Goal: Task Accomplishment & Management: Complete application form

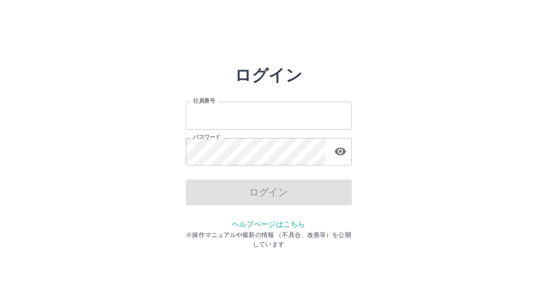
type input "*******"
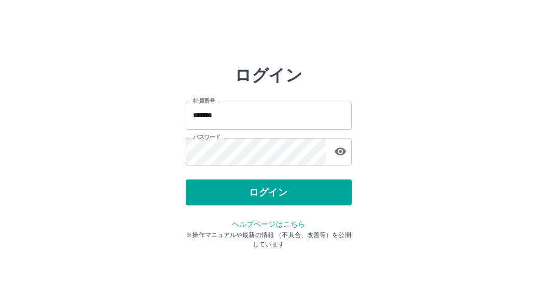
click at [428, 183] on div "ログイン 社員番号 ******* 社員番号 パスワード パスワード ログイン ヘルプページはこちら ※操作マニュアルや最新の情報 （不具合、改善等）を公開し…" at bounding box center [268, 148] width 537 height 166
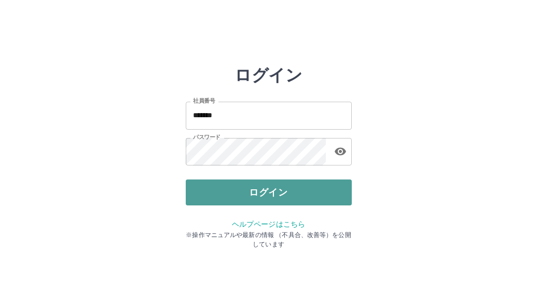
click at [322, 194] on button "ログイン" at bounding box center [269, 193] width 166 height 26
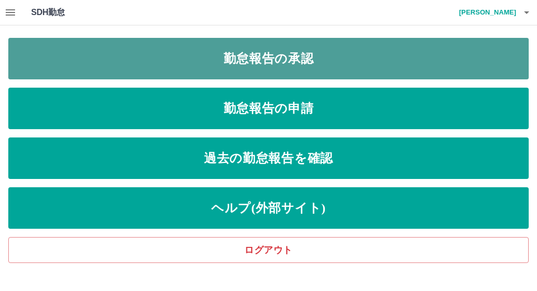
click at [331, 66] on link "勤怠報告の承認" at bounding box center [268, 59] width 521 height 42
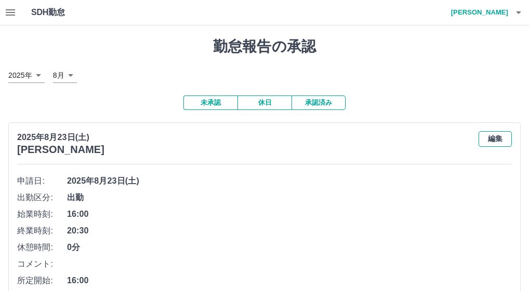
click at [494, 140] on button "編集" at bounding box center [494, 139] width 33 height 16
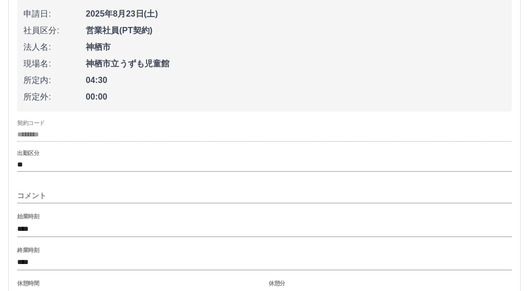
scroll to position [182, 0]
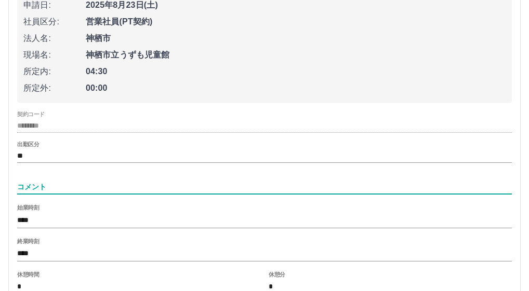
click at [163, 192] on input "コメント" at bounding box center [264, 187] width 494 height 15
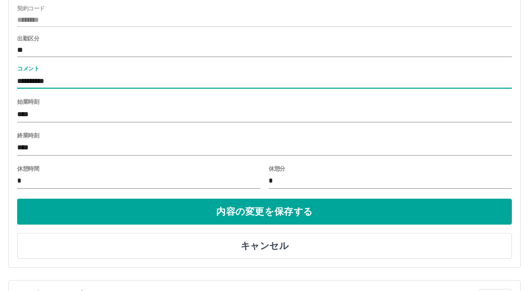
scroll to position [291, 0]
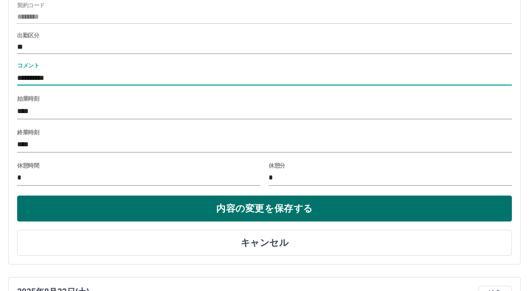
type input "**********"
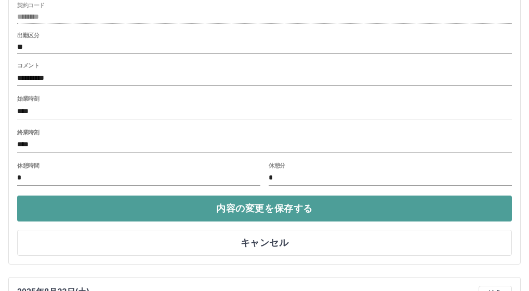
click at [413, 211] on button "内容の変更を保存する" at bounding box center [264, 209] width 494 height 26
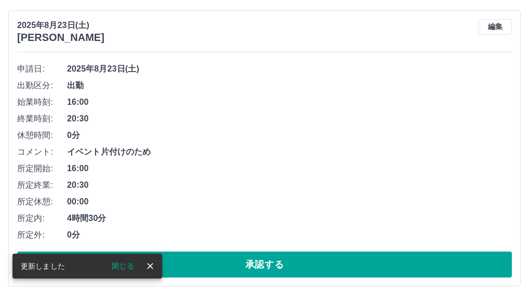
scroll to position [109, 0]
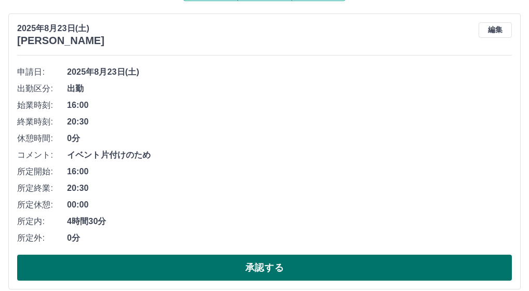
click at [415, 268] on button "承認する" at bounding box center [264, 268] width 494 height 26
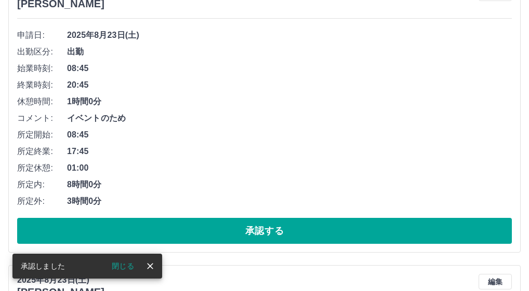
scroll to position [182, 0]
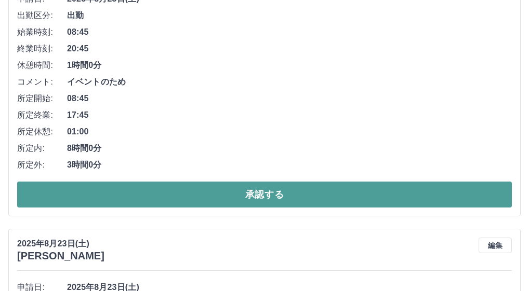
click at [298, 191] on button "承認する" at bounding box center [264, 195] width 494 height 26
click at [439, 202] on button "承認する" at bounding box center [264, 195] width 494 height 26
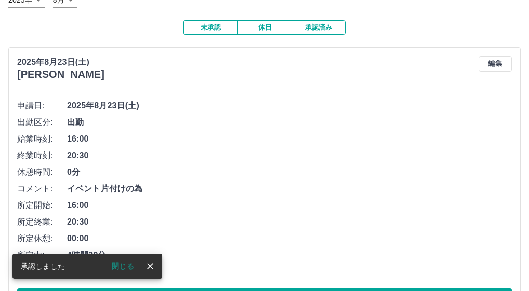
scroll to position [109, 0]
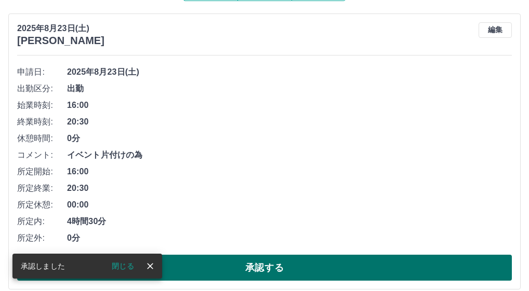
click at [352, 261] on button "承認する" at bounding box center [264, 268] width 494 height 26
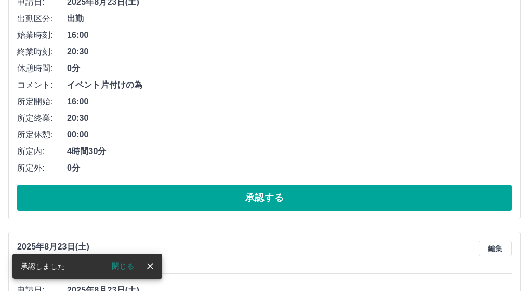
scroll to position [182, 0]
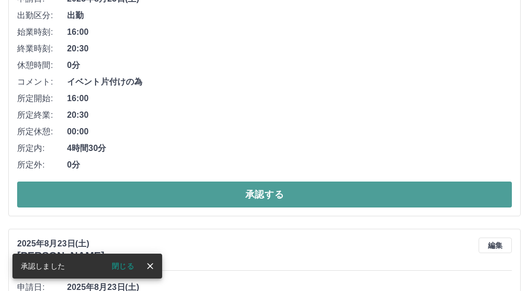
click at [271, 192] on button "承認する" at bounding box center [264, 195] width 494 height 26
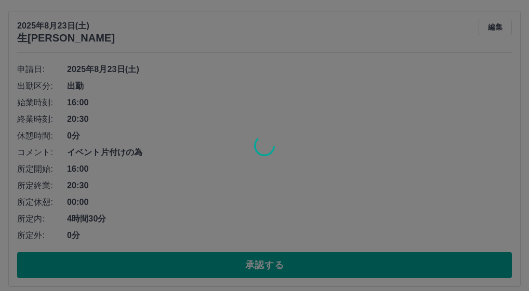
scroll to position [109, 0]
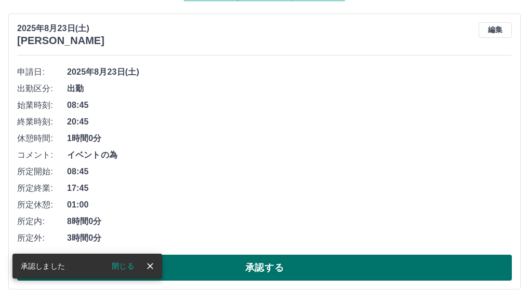
click at [384, 267] on button "承認する" at bounding box center [264, 268] width 494 height 26
click at [380, 273] on button "承認する" at bounding box center [264, 268] width 494 height 26
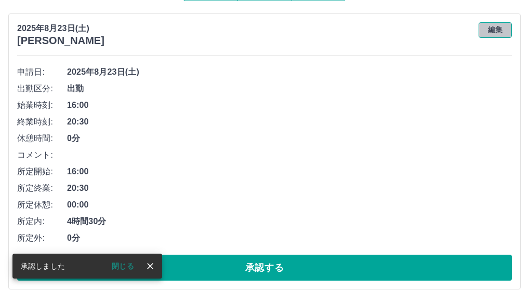
click at [499, 36] on button "編集" at bounding box center [494, 30] width 33 height 16
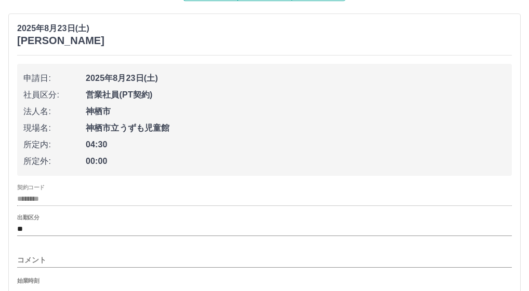
click at [140, 251] on div "コメント" at bounding box center [264, 257] width 494 height 25
click at [138, 259] on input "コメント" at bounding box center [264, 260] width 494 height 15
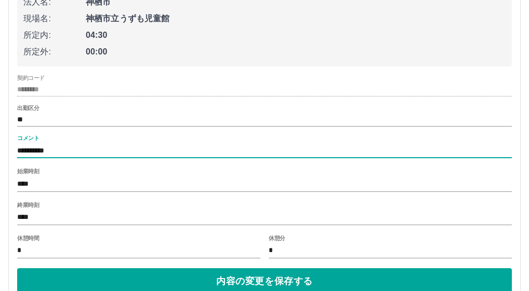
scroll to position [255, 0]
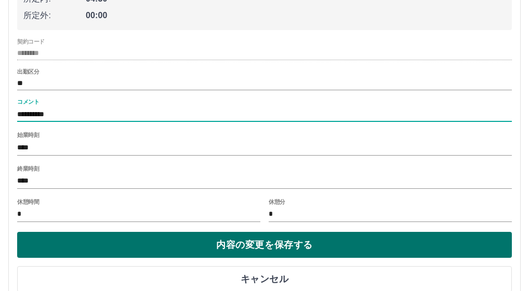
type input "**********"
click at [441, 252] on button "内容の変更を保存する" at bounding box center [264, 245] width 494 height 26
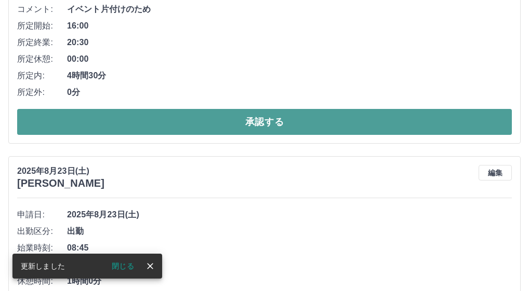
click at [426, 127] on button "承認する" at bounding box center [264, 122] width 494 height 26
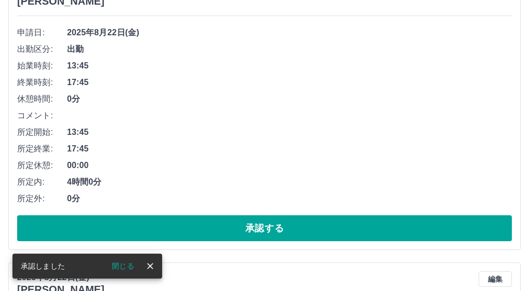
scroll to position [148, 0]
click at [394, 230] on button "承認する" at bounding box center [264, 228] width 494 height 26
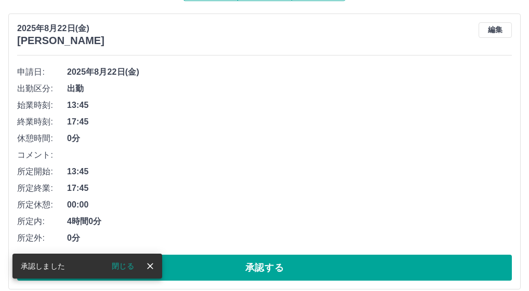
scroll to position [146, 0]
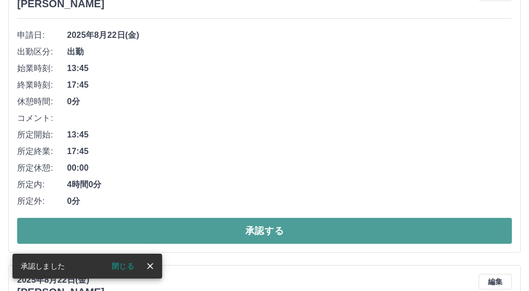
click at [416, 234] on button "承認する" at bounding box center [264, 231] width 494 height 26
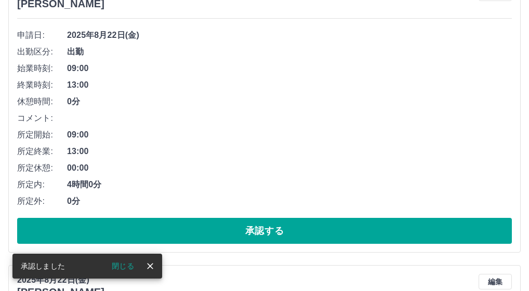
scroll to position [182, 0]
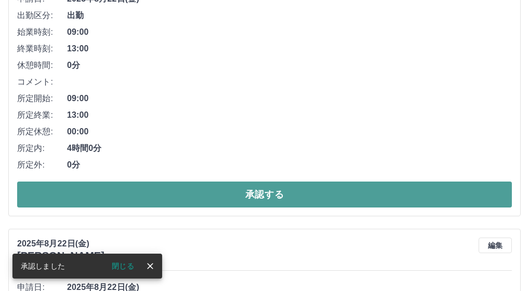
click at [376, 197] on button "承認する" at bounding box center [264, 195] width 494 height 26
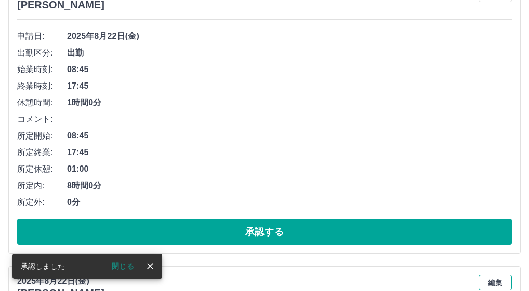
scroll to position [146, 0]
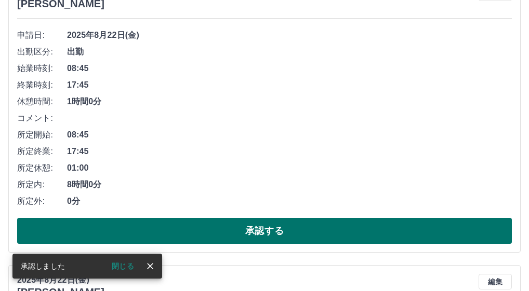
click at [382, 231] on button "承認する" at bounding box center [264, 231] width 494 height 26
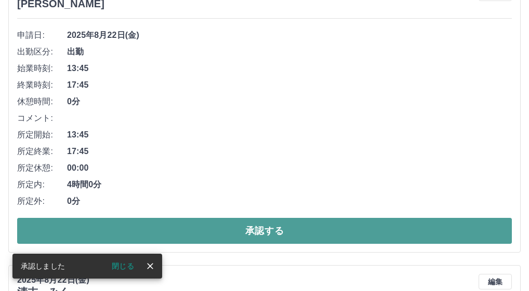
click at [379, 235] on button "承認する" at bounding box center [264, 231] width 494 height 26
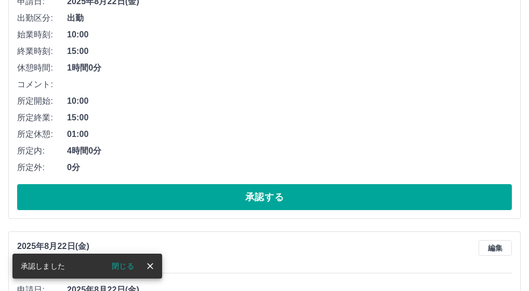
scroll to position [182, 0]
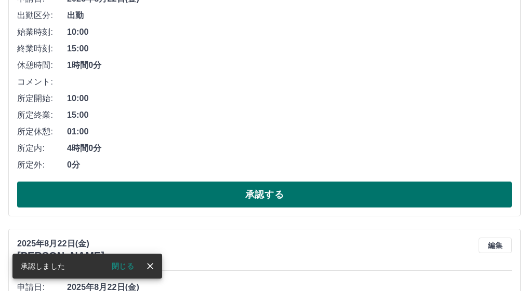
click at [373, 193] on button "承認する" at bounding box center [264, 195] width 494 height 26
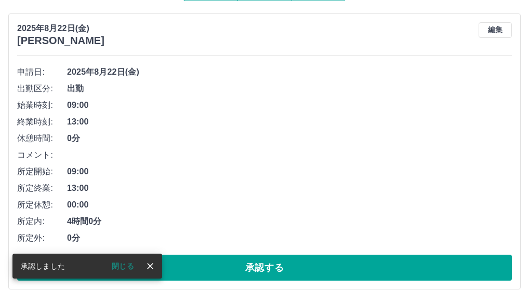
scroll to position [146, 0]
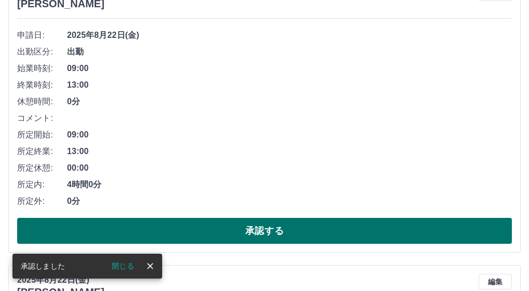
click at [327, 230] on button "承認する" at bounding box center [264, 231] width 494 height 26
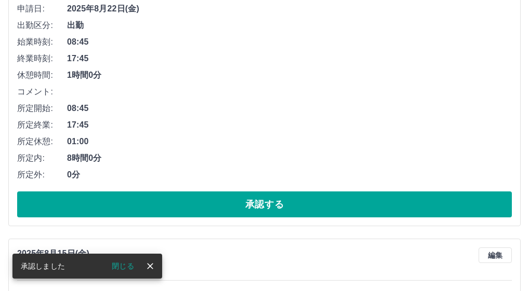
scroll to position [182, 0]
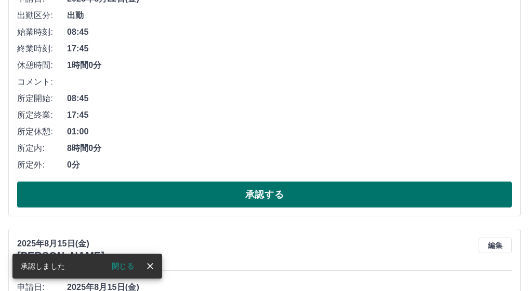
click at [289, 196] on button "承認する" at bounding box center [264, 195] width 494 height 26
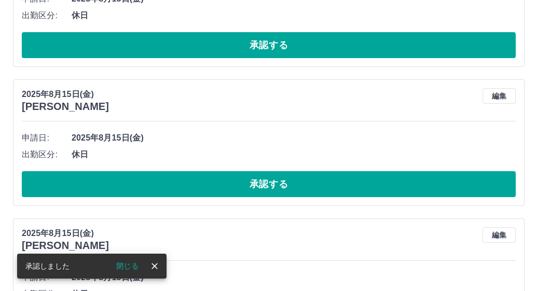
scroll to position [0, 0]
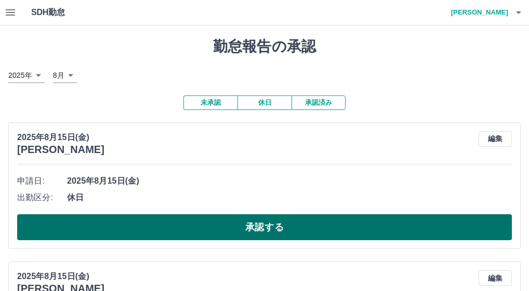
click at [268, 229] on button "承認する" at bounding box center [264, 227] width 494 height 26
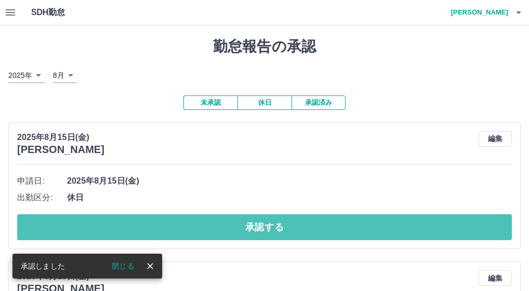
click at [268, 225] on button "承認する" at bounding box center [264, 227] width 494 height 26
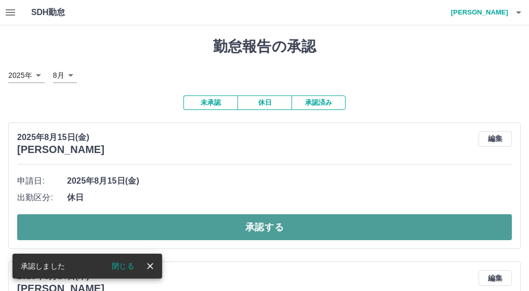
click at [267, 233] on button "承認する" at bounding box center [264, 227] width 494 height 26
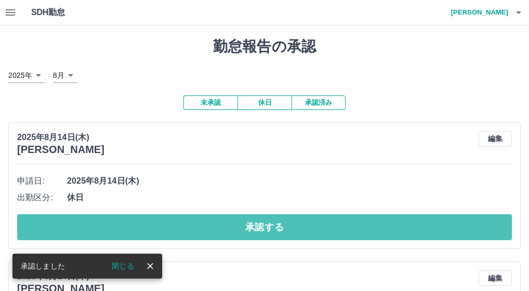
click at [233, 229] on button "承認する" at bounding box center [264, 227] width 494 height 26
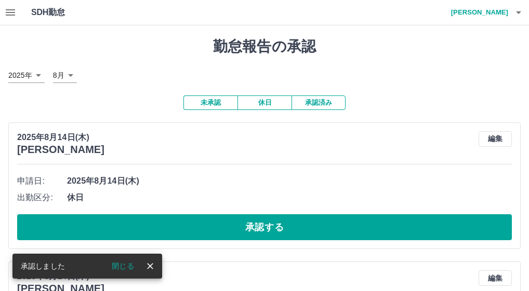
click at [233, 229] on button "承認する" at bounding box center [264, 227] width 494 height 26
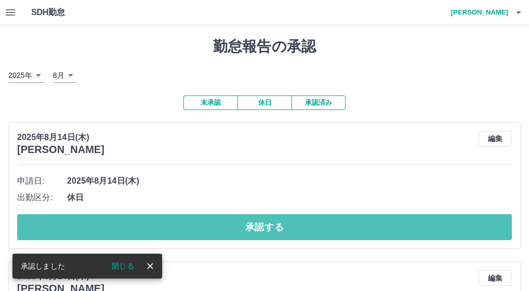
click at [224, 229] on button "承認する" at bounding box center [264, 227] width 494 height 26
click at [219, 229] on button "承認する" at bounding box center [264, 227] width 494 height 26
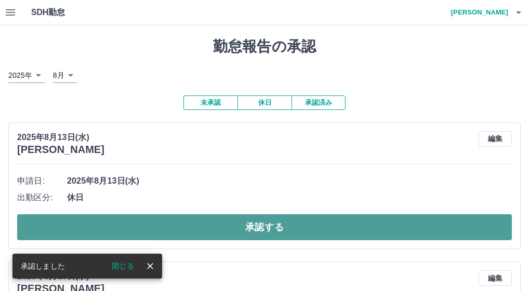
click at [218, 233] on button "承認する" at bounding box center [264, 227] width 494 height 26
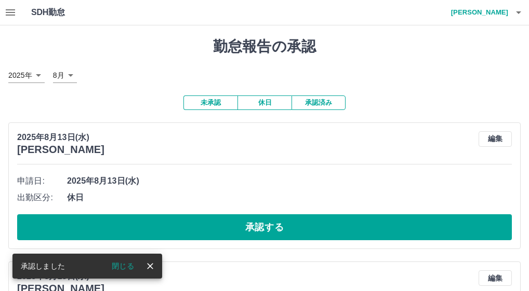
click at [218, 233] on button "承認する" at bounding box center [264, 227] width 494 height 26
click at [222, 237] on button "承認する" at bounding box center [264, 227] width 494 height 26
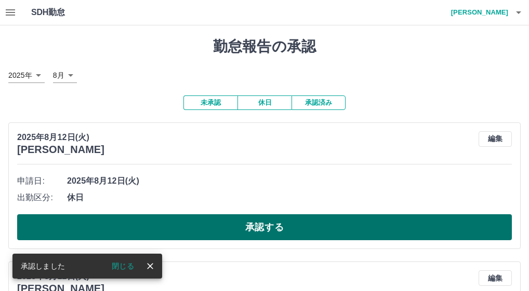
click at [227, 232] on button "承認する" at bounding box center [264, 227] width 494 height 26
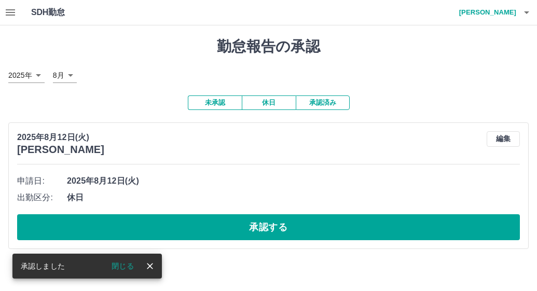
click at [227, 232] on button "承認する" at bounding box center [268, 227] width 503 height 26
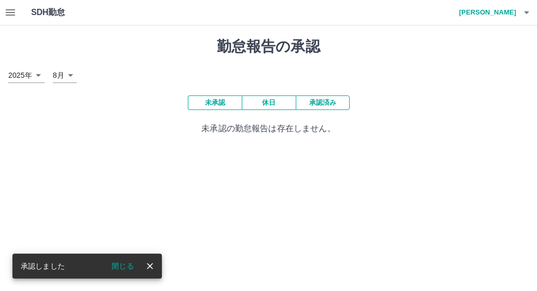
click at [253, 147] on html "SDH勤怠 大本　美香 承認しました 閉じる 勤怠報告の承認 2025年 **** 8月 * 未承認 休日 承認済み 未承認の勤怠報告は存在しません。 SDH…" at bounding box center [268, 73] width 537 height 147
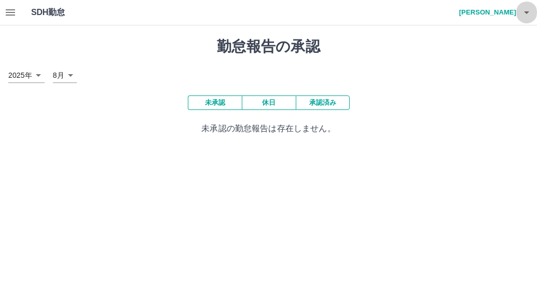
click at [530, 6] on button "button" at bounding box center [527, 12] width 21 height 25
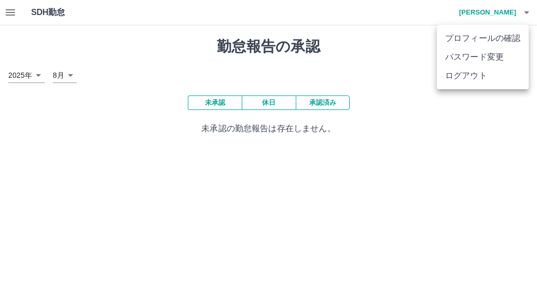
click at [503, 72] on li "ログアウト" at bounding box center [483, 75] width 92 height 19
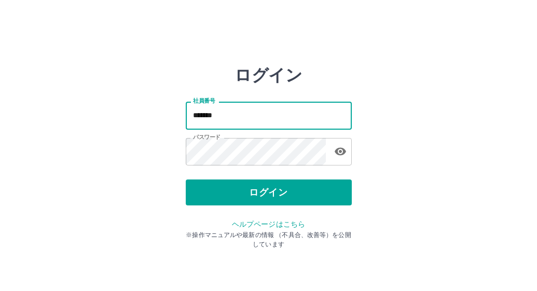
drag, startPoint x: 292, startPoint y: 117, endPoint x: 176, endPoint y: 118, distance: 115.8
click at [176, 118] on div "ログイン 社員番号 ******* 社員番号 パスワード パスワード ログイン ヘルプページはこちら ※操作マニュアルや最新の情報 （不具合、改善等）を公開し…" at bounding box center [268, 148] width 537 height 166
type input "*******"
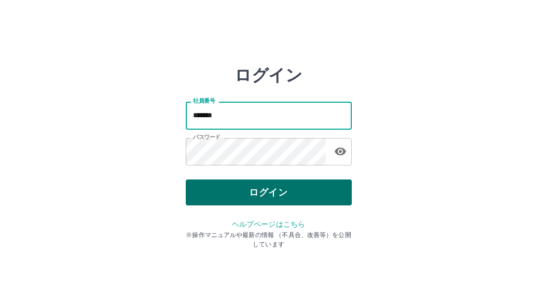
click at [219, 202] on button "ログイン" at bounding box center [269, 193] width 166 height 26
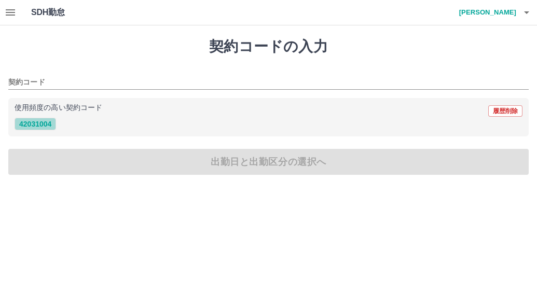
click at [42, 125] on button "42031004" at bounding box center [36, 124] width 42 height 12
type input "********"
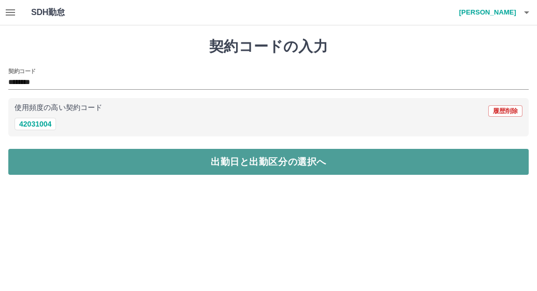
click at [76, 172] on button "出勤日と出勤区分の選択へ" at bounding box center [268, 162] width 521 height 26
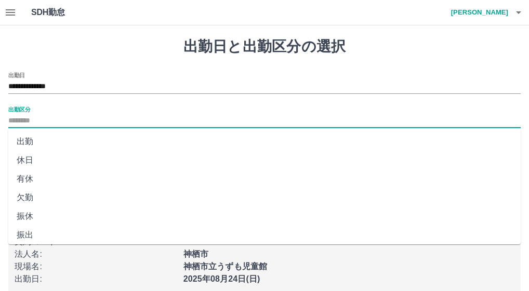
click at [58, 116] on input "出勤区分" at bounding box center [264, 121] width 512 height 13
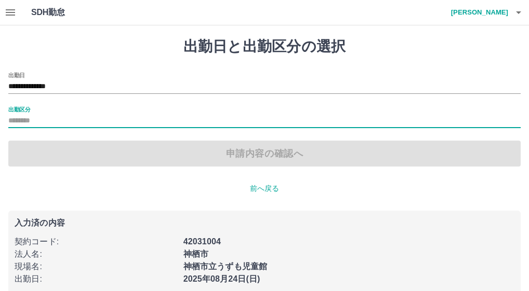
click at [58, 116] on input "出勤区分" at bounding box center [264, 121] width 512 height 13
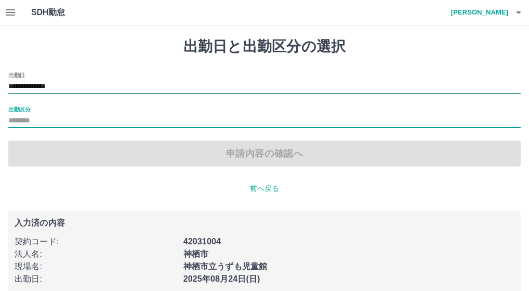
click at [88, 85] on input "**********" at bounding box center [264, 86] width 512 height 13
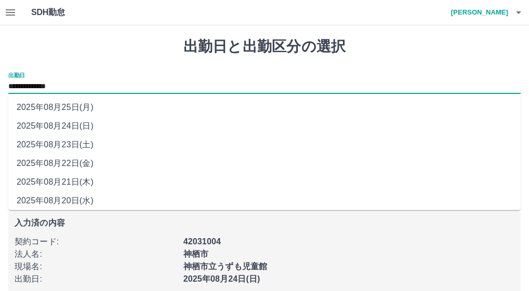
drag, startPoint x: 88, startPoint y: 85, endPoint x: 88, endPoint y: 160, distance: 75.3
click at [88, 160] on li "2025年08月22日(金)" at bounding box center [264, 163] width 512 height 19
type input "**********"
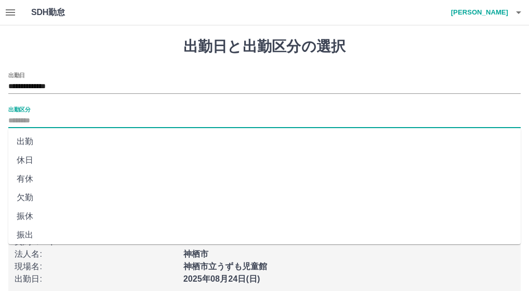
click at [48, 118] on input "出勤区分" at bounding box center [264, 121] width 512 height 13
click at [35, 180] on li "有休" at bounding box center [264, 179] width 512 height 19
type input "**"
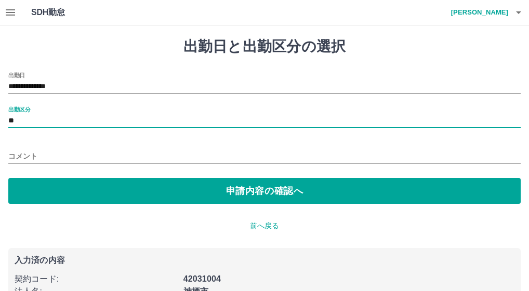
click at [34, 154] on input "コメント" at bounding box center [264, 156] width 512 height 15
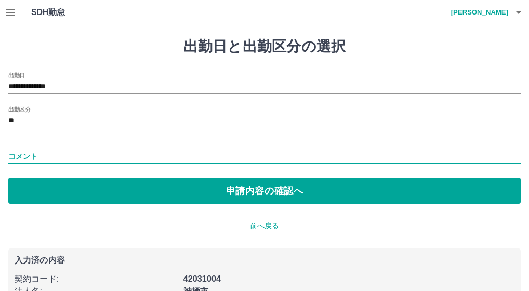
type input "*****"
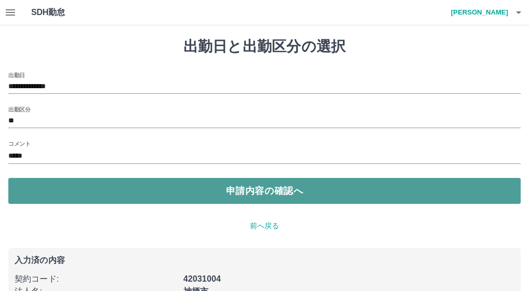
click at [48, 193] on button "申請内容の確認へ" at bounding box center [264, 191] width 512 height 26
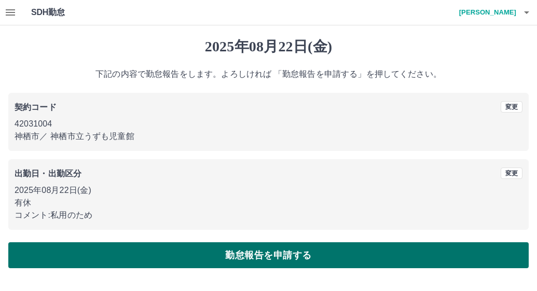
click at [117, 254] on button "勤怠報告を申請する" at bounding box center [268, 255] width 521 height 26
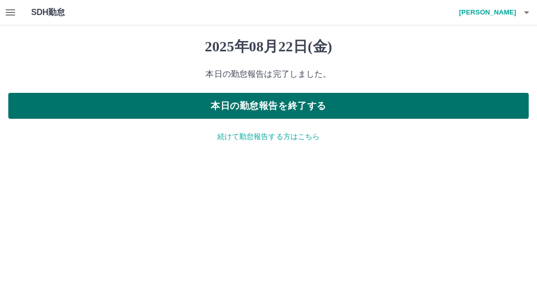
click at [267, 111] on button "本日の勤怠報告を終了する" at bounding box center [268, 106] width 521 height 26
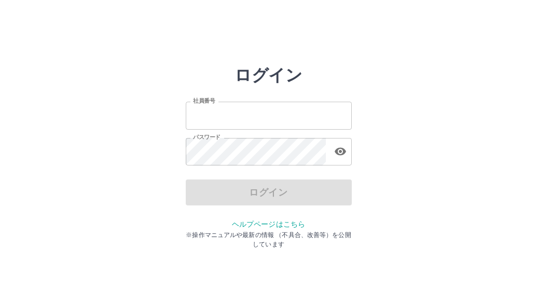
type input "*******"
click at [381, 172] on div "ログイン 社員番号 ******* 社員番号 パスワード パスワード ログイン ヘルプページはこちら ※操作マニュアルや最新の情報 （不具合、改善等）を公開し…" at bounding box center [268, 148] width 537 height 166
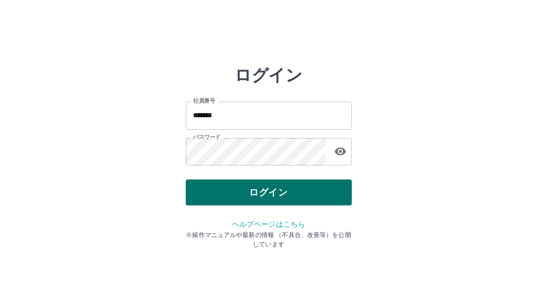
click at [324, 197] on button "ログイン" at bounding box center [269, 193] width 166 height 26
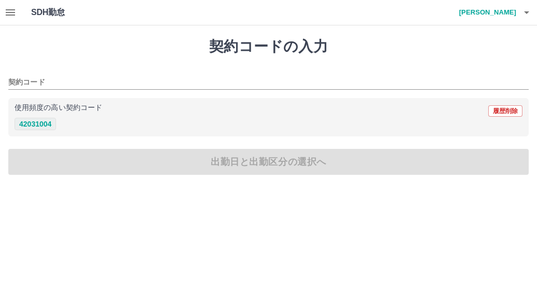
click at [35, 123] on button "42031004" at bounding box center [36, 124] width 42 height 12
type input "********"
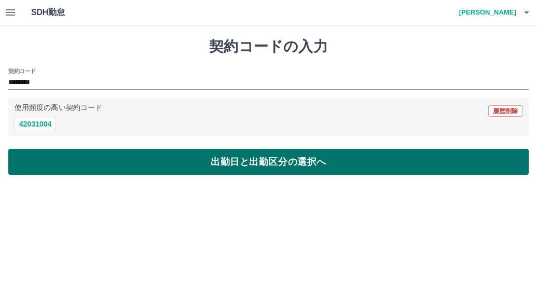
click at [37, 161] on button "出勤日と出勤区分の選択へ" at bounding box center [268, 162] width 521 height 26
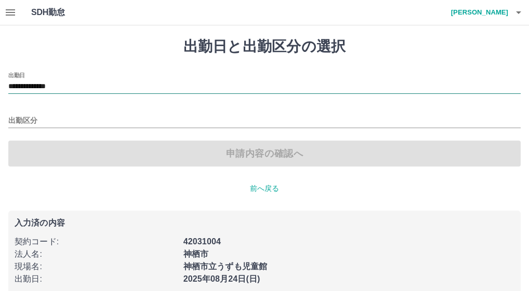
click at [82, 85] on input "**********" at bounding box center [264, 86] width 512 height 13
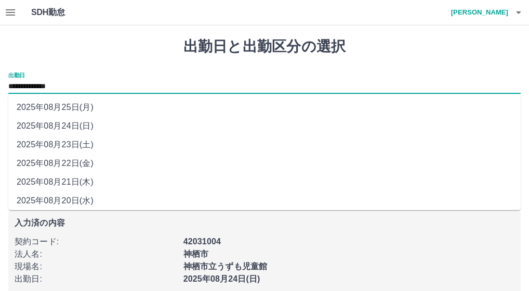
drag, startPoint x: 82, startPoint y: 85, endPoint x: 73, endPoint y: 146, distance: 61.5
click at [73, 146] on li "2025年08月23日(土)" at bounding box center [264, 145] width 512 height 19
type input "**********"
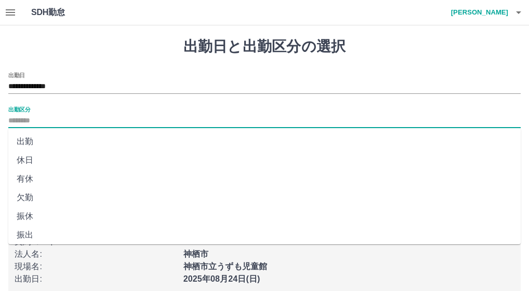
click at [47, 122] on input "出勤区分" at bounding box center [264, 121] width 512 height 13
click at [35, 177] on li "有休" at bounding box center [264, 179] width 512 height 19
type input "**"
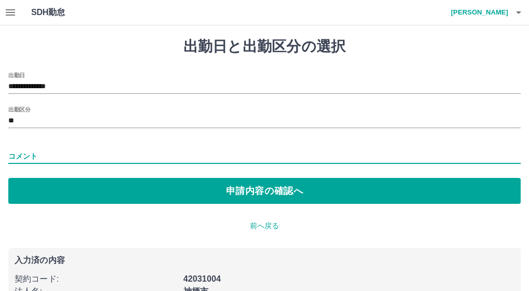
click at [39, 158] on input "コメント" at bounding box center [264, 156] width 512 height 15
type input "*****"
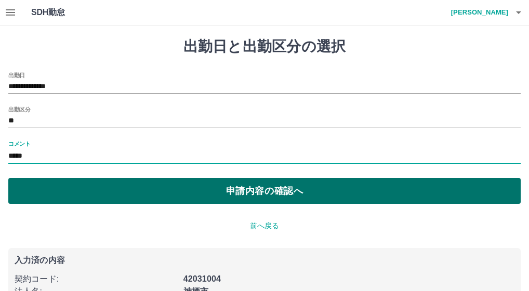
click at [41, 191] on button "申請内容の確認へ" at bounding box center [264, 191] width 512 height 26
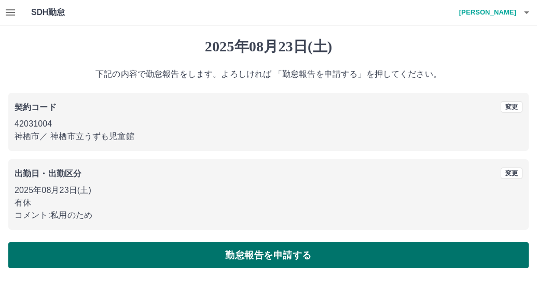
click at [112, 248] on button "勤怠報告を申請する" at bounding box center [268, 255] width 521 height 26
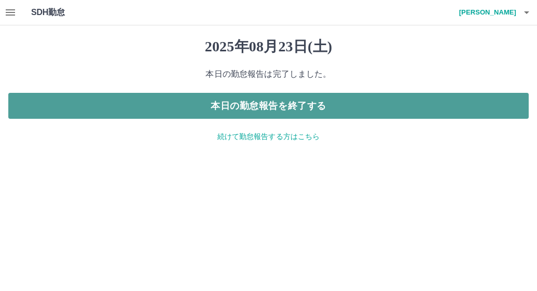
click at [187, 113] on button "本日の勤怠報告を終了する" at bounding box center [268, 106] width 521 height 26
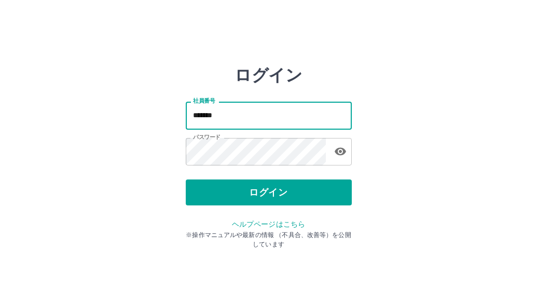
drag, startPoint x: 228, startPoint y: 119, endPoint x: 98, endPoint y: 129, distance: 130.7
click at [97, 129] on div "ログイン 社員番号 ******* 社員番号 パスワード パスワード ログイン ヘルプページはこちら ※操作マニュアルや最新の情報 （不具合、改善等）を公開し…" at bounding box center [268, 148] width 537 height 166
type input "*******"
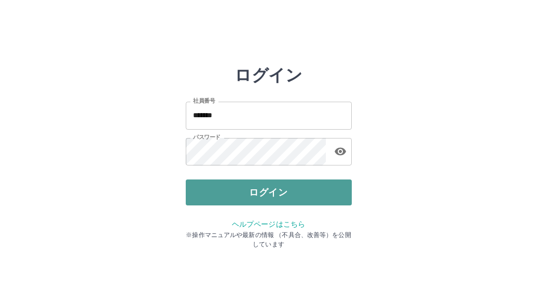
click at [204, 188] on button "ログイン" at bounding box center [269, 193] width 166 height 26
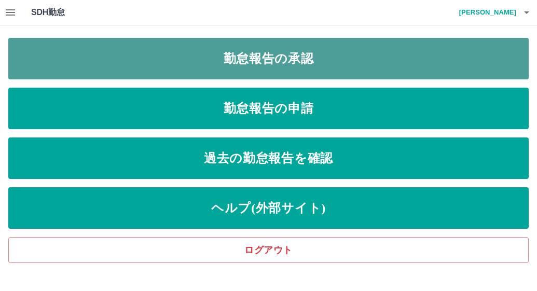
click at [122, 56] on link "勤怠報告の承認" at bounding box center [268, 59] width 521 height 42
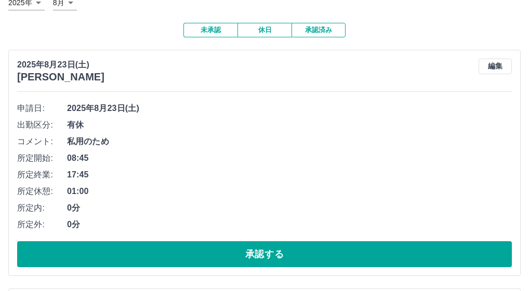
scroll to position [109, 0]
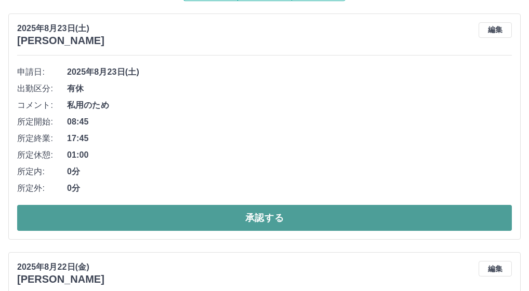
click at [338, 221] on button "承認する" at bounding box center [264, 218] width 494 height 26
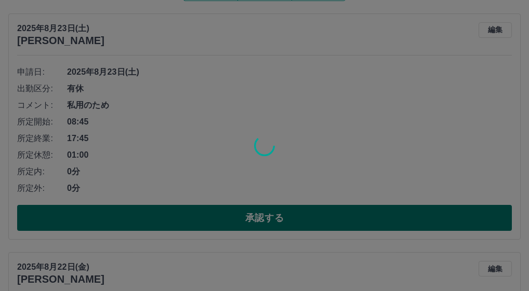
scroll to position [71, 0]
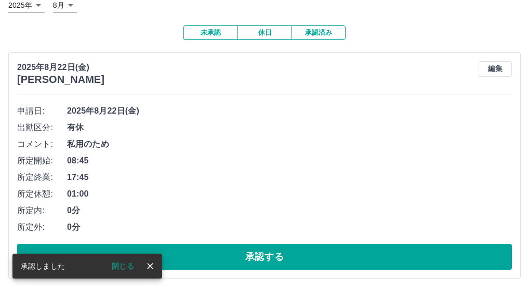
click at [339, 255] on button "承認する" at bounding box center [264, 257] width 494 height 26
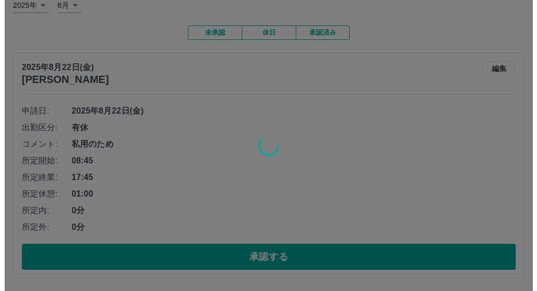
scroll to position [0, 0]
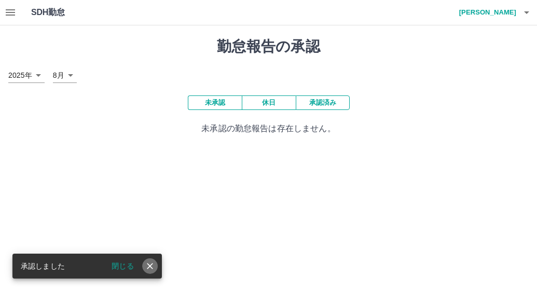
click at [149, 268] on icon "close" at bounding box center [150, 266] width 10 height 10
